Goal: Find specific page/section: Find specific page/section

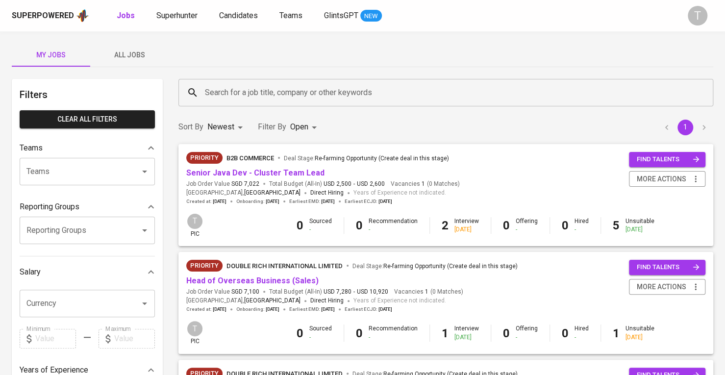
click at [653, 50] on div "My Jobs All Jobs" at bounding box center [362, 55] width 701 height 24
